Goal: Navigation & Orientation: Find specific page/section

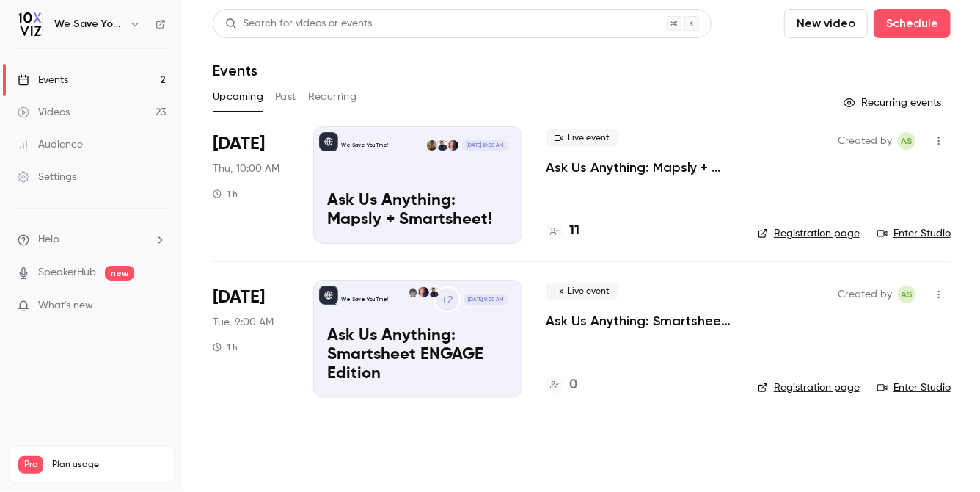
click at [119, 110] on link "Videos 23" at bounding box center [91, 112] width 183 height 32
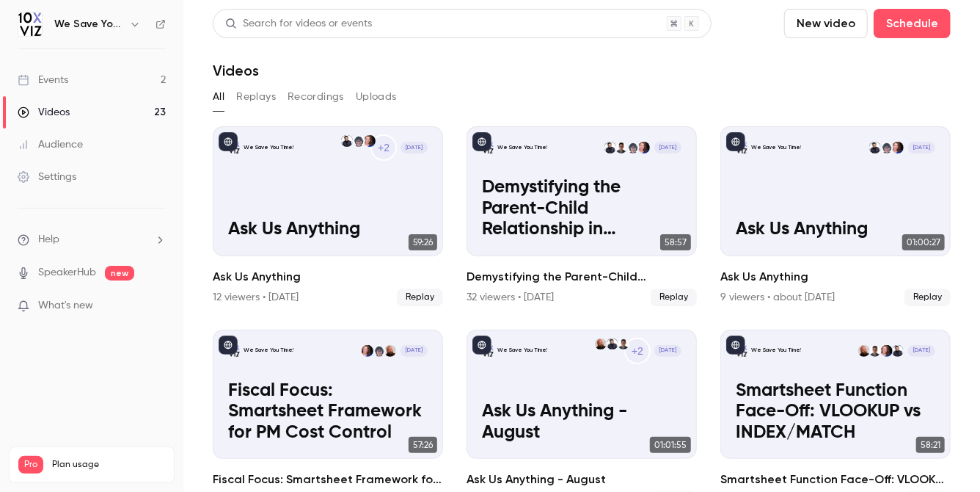
click at [39, 76] on div "Events" at bounding box center [43, 80] width 51 height 15
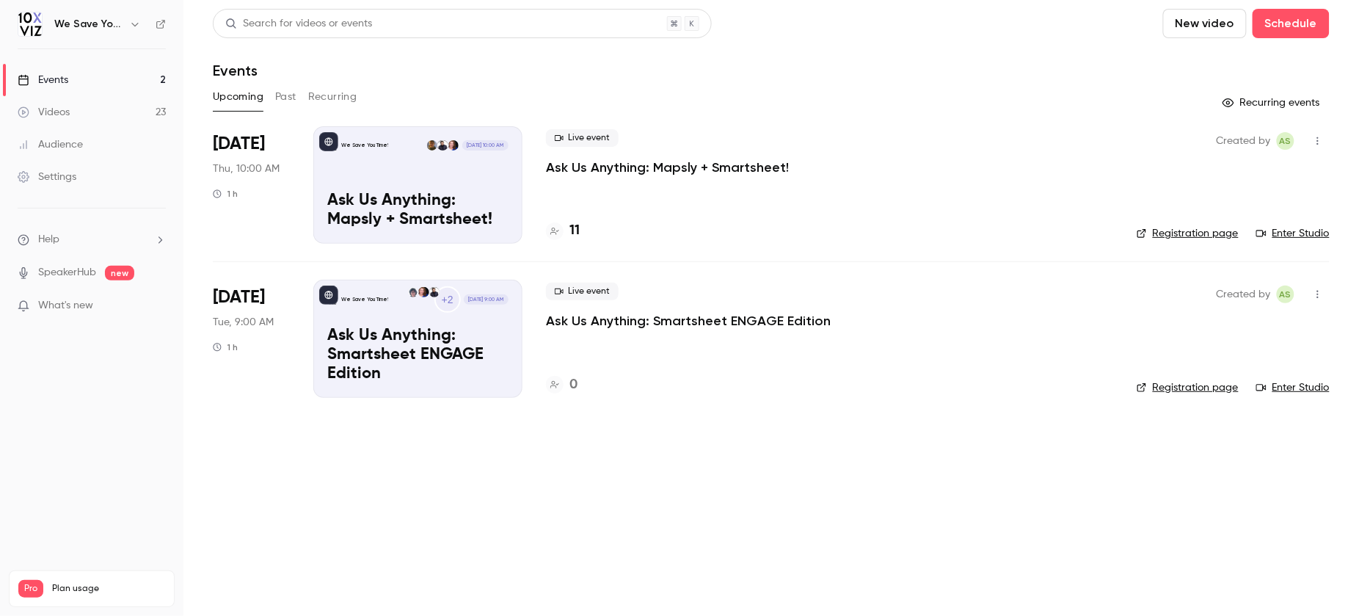
click at [661, 429] on main "Search for videos or events New video Schedule Events Upcoming Past Recurring R…" at bounding box center [771, 308] width 1176 height 616
